Goal: Browse casually: Explore the website without a specific task or goal

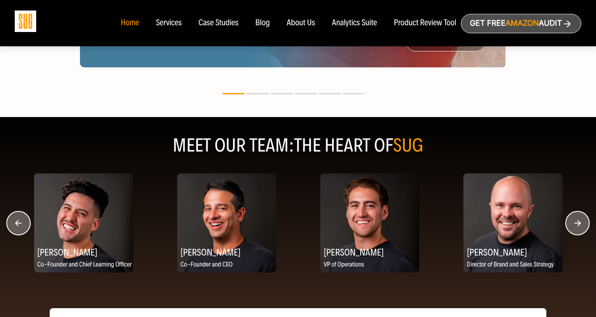
scroll to position [998, 0]
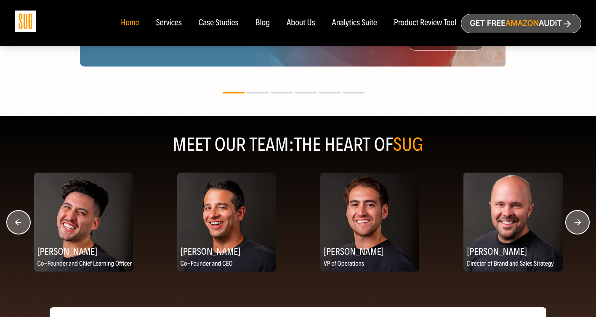
click at [586, 222] on circle "button" at bounding box center [577, 222] width 24 height 24
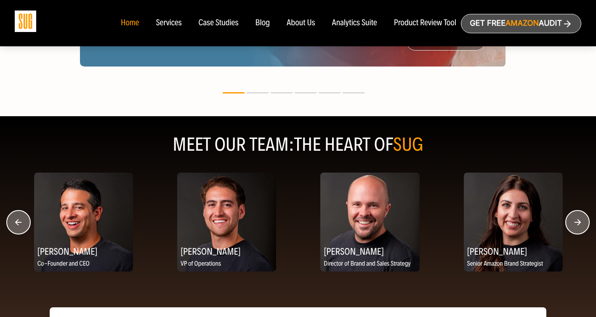
click at [579, 224] on circle "button" at bounding box center [577, 222] width 24 height 24
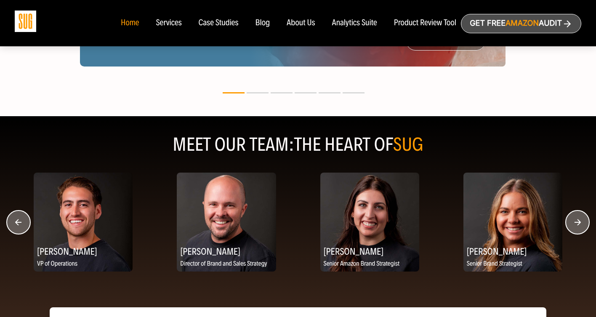
click at [579, 224] on circle "button" at bounding box center [577, 222] width 24 height 24
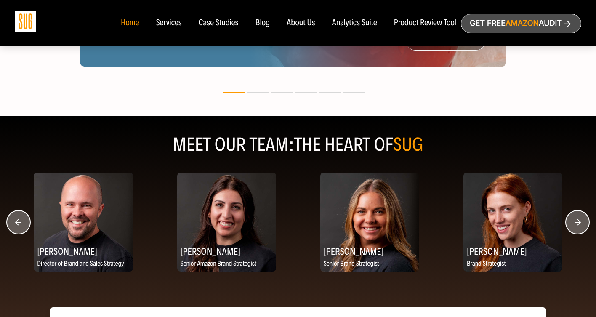
click at [579, 224] on circle "button" at bounding box center [577, 222] width 24 height 24
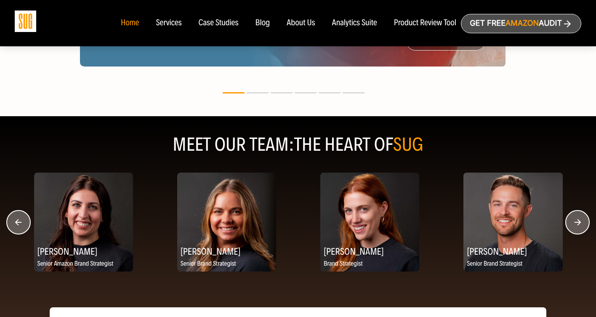
click at [579, 224] on circle "button" at bounding box center [577, 222] width 24 height 24
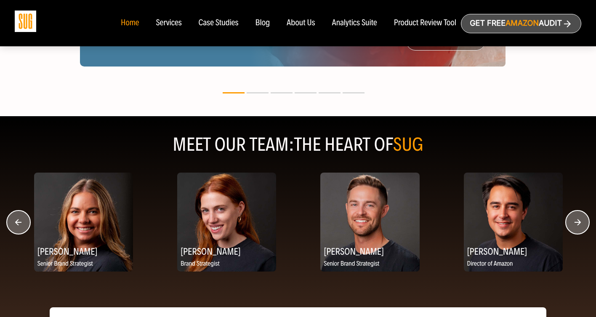
click at [579, 224] on circle "button" at bounding box center [577, 222] width 24 height 24
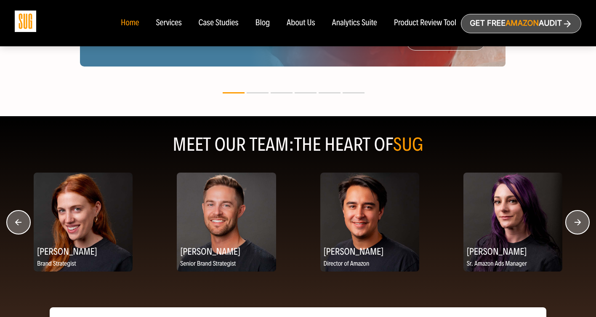
click at [579, 224] on circle "button" at bounding box center [577, 222] width 24 height 24
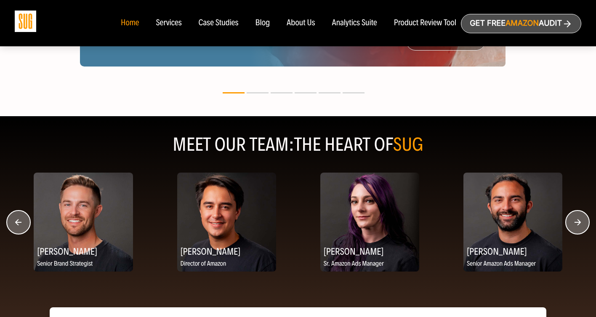
click at [579, 224] on circle "button" at bounding box center [577, 222] width 24 height 24
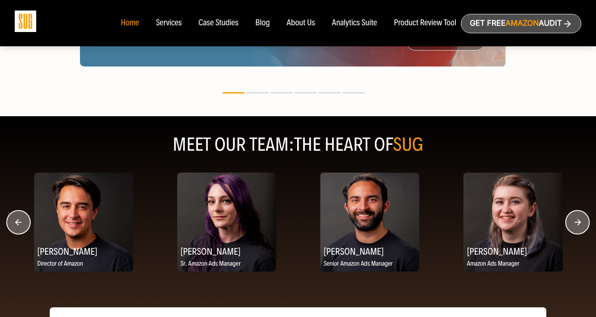
click at [579, 224] on circle "button" at bounding box center [577, 222] width 24 height 24
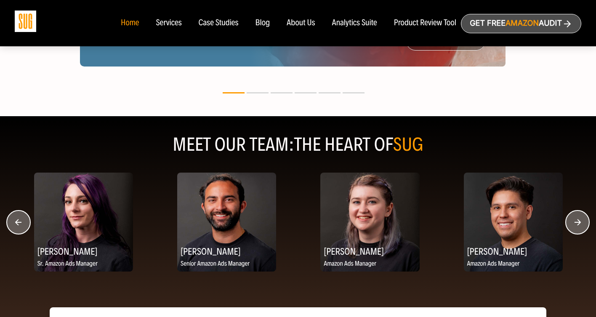
click at [579, 224] on circle "button" at bounding box center [577, 222] width 24 height 24
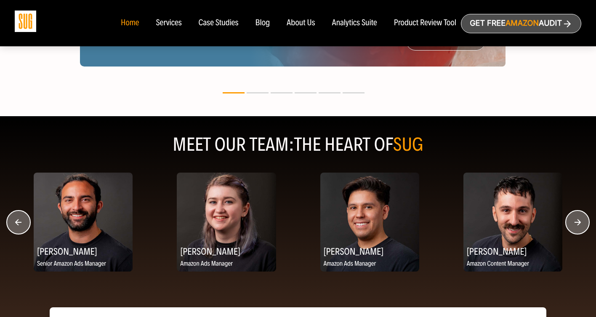
click at [579, 224] on circle "button" at bounding box center [577, 222] width 24 height 24
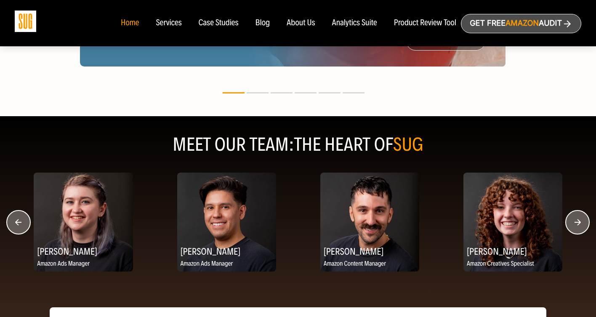
click at [579, 225] on circle "button" at bounding box center [577, 222] width 24 height 24
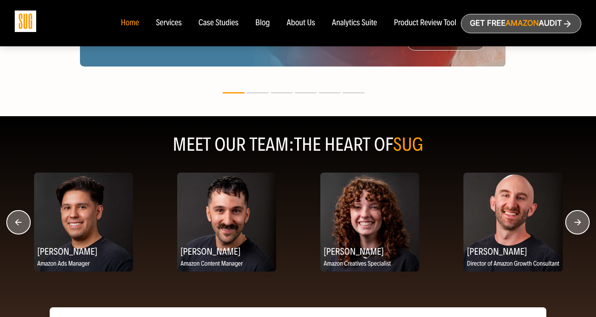
click at [579, 225] on circle "button" at bounding box center [577, 222] width 24 height 24
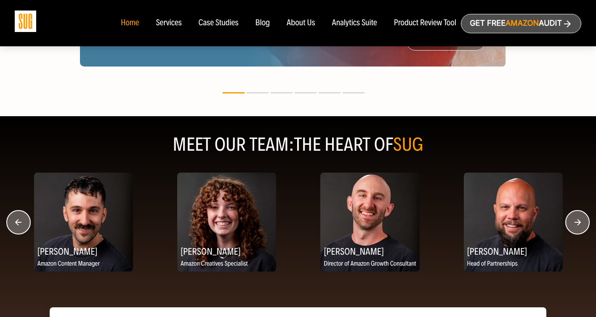
click at [579, 225] on circle "button" at bounding box center [577, 222] width 24 height 24
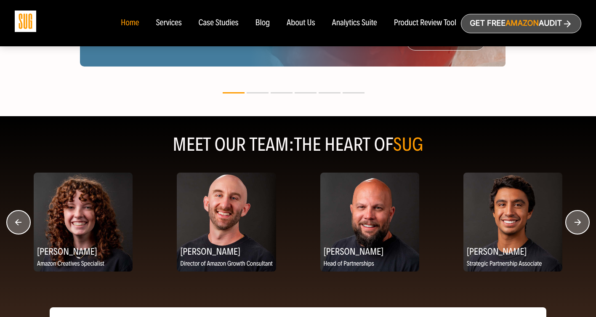
click at [579, 225] on circle "button" at bounding box center [577, 222] width 24 height 24
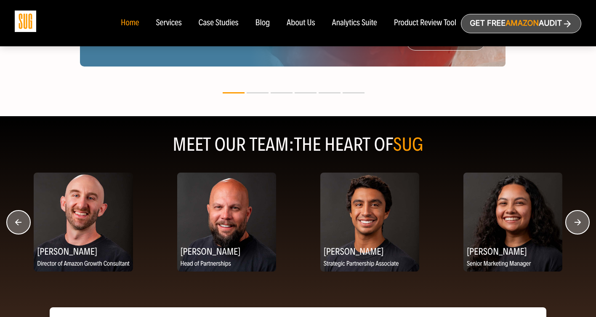
click at [579, 225] on circle "button" at bounding box center [577, 222] width 24 height 24
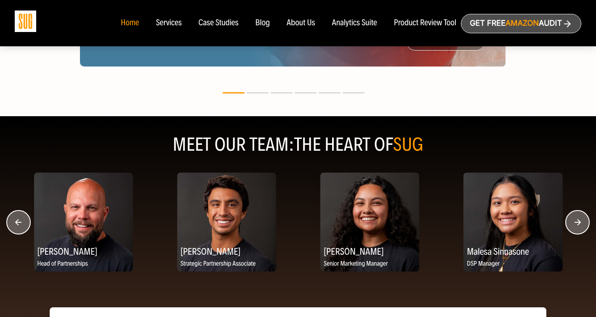
click at [579, 225] on circle "button" at bounding box center [577, 222] width 24 height 24
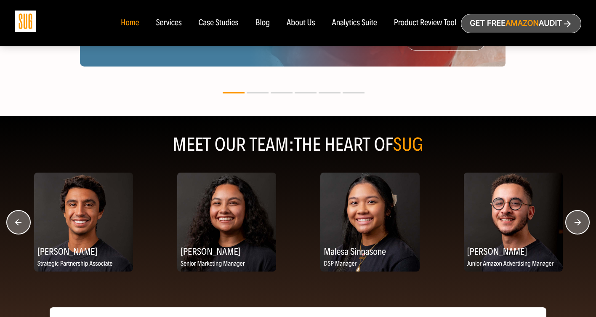
click at [579, 225] on circle "button" at bounding box center [577, 222] width 24 height 24
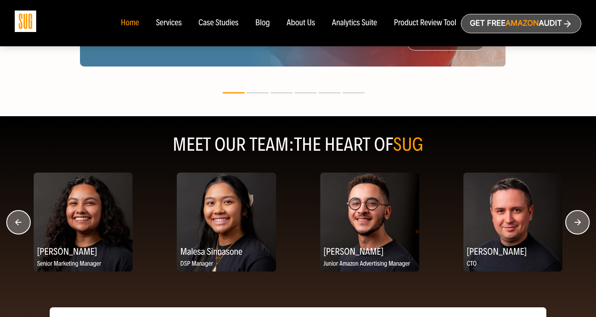
click at [579, 225] on circle "button" at bounding box center [577, 222] width 24 height 24
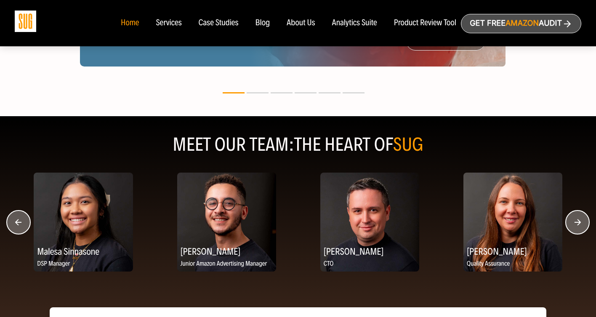
click at [579, 225] on circle "button" at bounding box center [577, 222] width 24 height 24
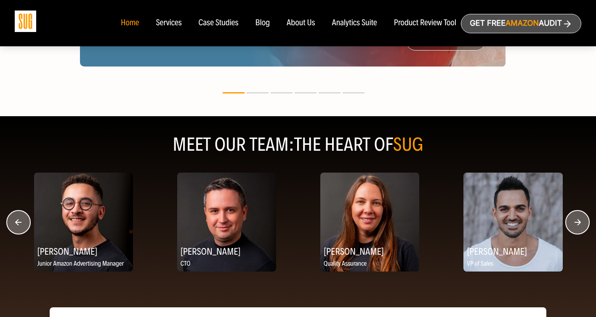
click at [579, 225] on circle "button" at bounding box center [577, 222] width 24 height 24
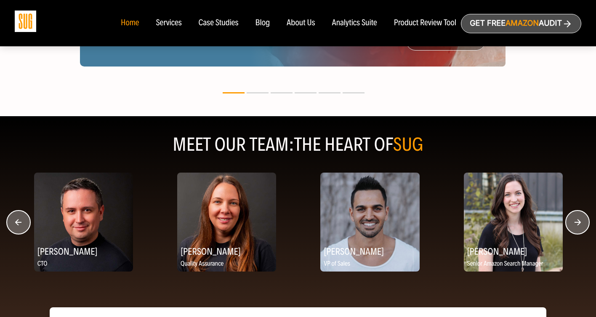
click at [579, 225] on circle "button" at bounding box center [577, 222] width 24 height 24
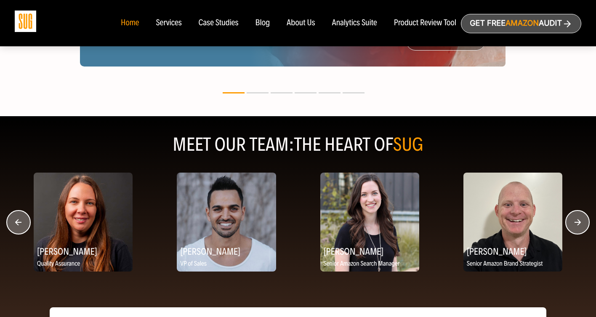
click at [579, 225] on circle "button" at bounding box center [577, 222] width 24 height 24
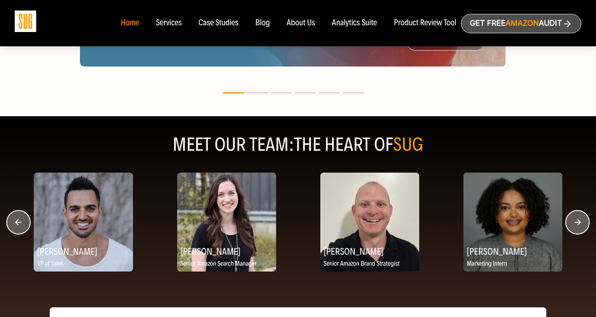
click at [579, 225] on circle "button" at bounding box center [577, 222] width 24 height 24
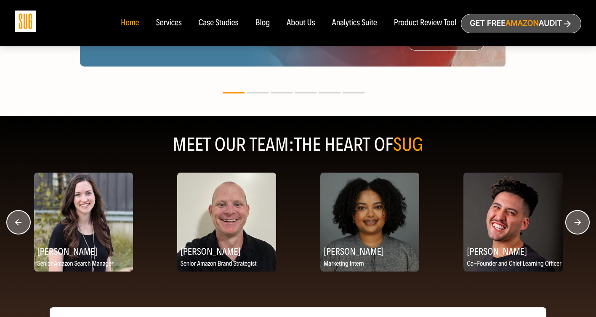
click at [579, 226] on circle "button" at bounding box center [577, 222] width 24 height 24
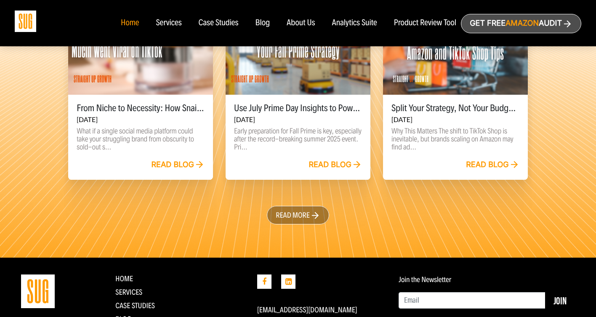
scroll to position [1969, 0]
